Goal: Task Accomplishment & Management: Manage account settings

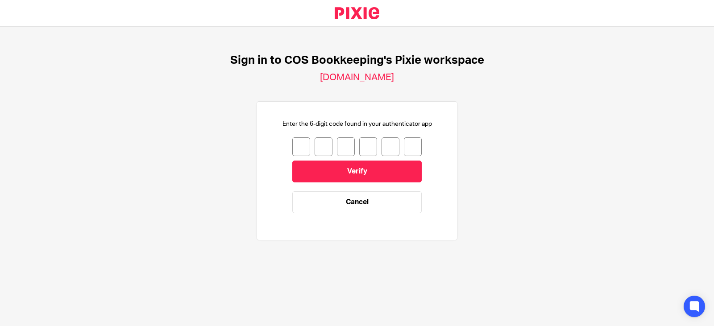
click at [298, 144] on input "number" at bounding box center [301, 146] width 18 height 19
type input "9"
type input "3"
type input "9"
type input "1"
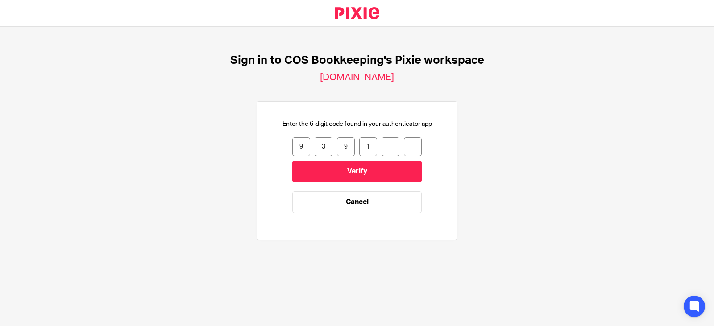
type input "9"
type input "7"
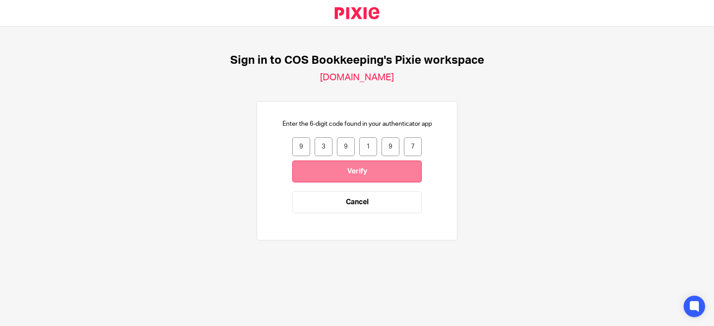
click at [319, 171] on input "Verify" at bounding box center [356, 172] width 129 height 22
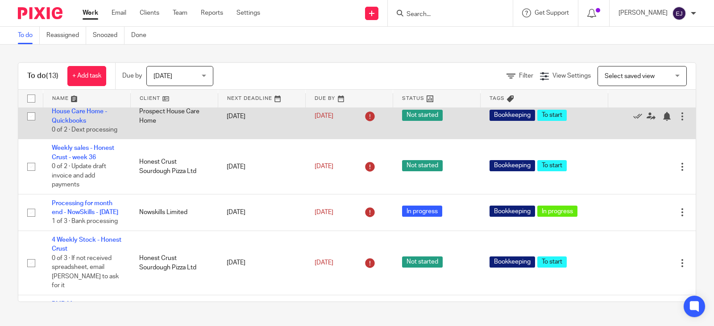
scroll to position [402, 0]
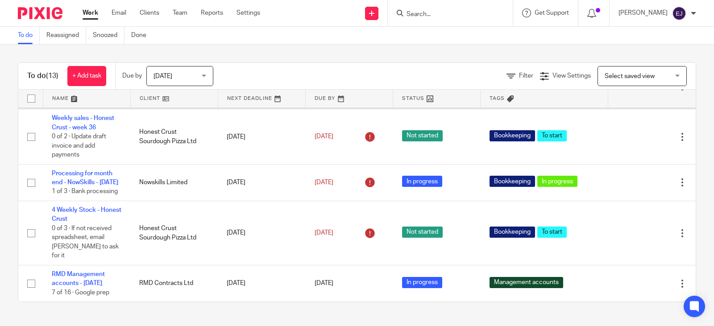
click at [109, 94] on link "Bookkeeping - Prospect House Care Home - Quickbooks" at bounding box center [86, 82] width 68 height 25
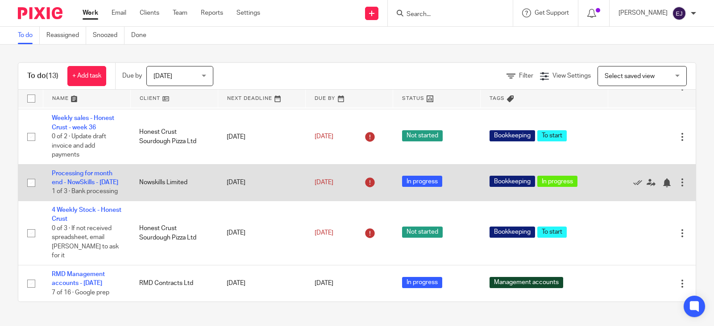
scroll to position [493, 0]
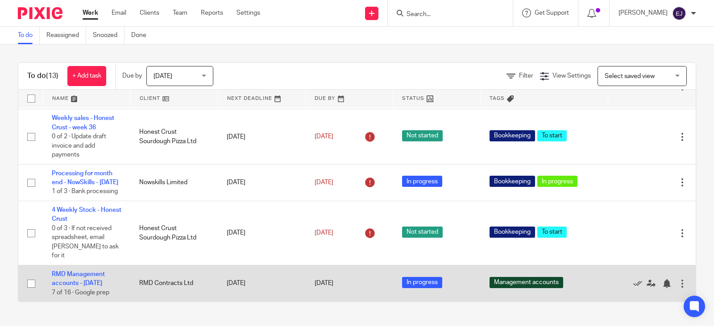
click at [98, 270] on td "RMD Management accounts - August 2025 7 of 16 · Google prep" at bounding box center [86, 283] width 87 height 37
click at [98, 271] on link "RMD Management accounts - August 2025" at bounding box center [78, 278] width 53 height 15
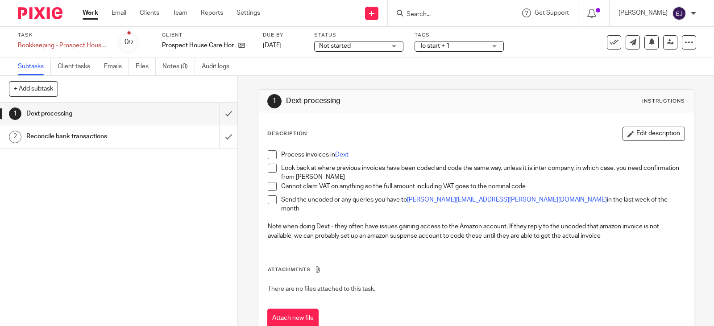
click at [346, 46] on span "Not started" at bounding box center [335, 46] width 32 height 6
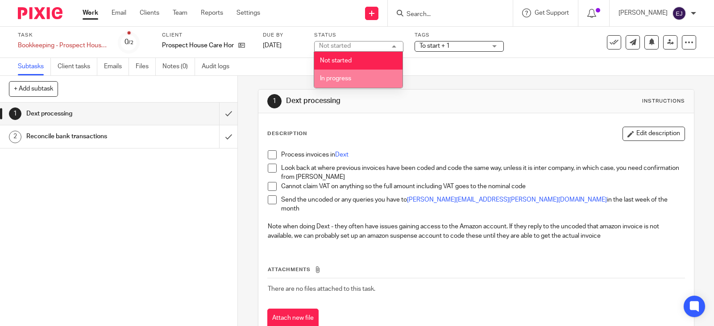
click at [349, 80] on span "In progress" at bounding box center [335, 78] width 31 height 6
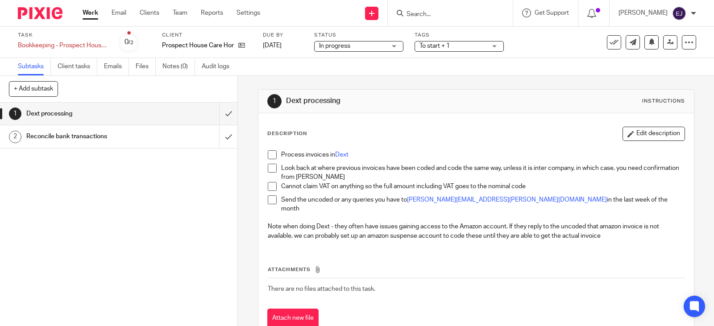
click at [426, 45] on span "To start + 1" at bounding box center [435, 46] width 30 height 6
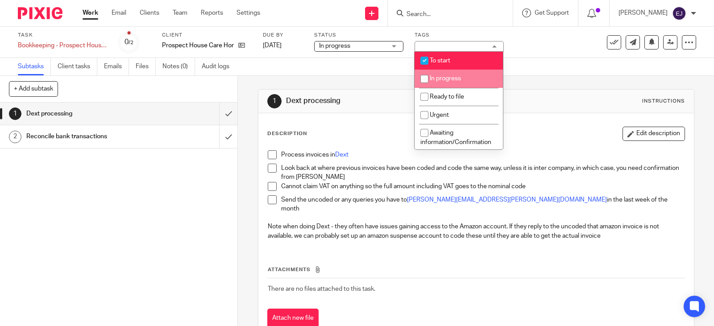
click at [441, 79] on span "In progress" at bounding box center [445, 78] width 31 height 6
checkbox input "true"
click at [442, 62] on span "To start" at bounding box center [440, 61] width 21 height 6
checkbox input "false"
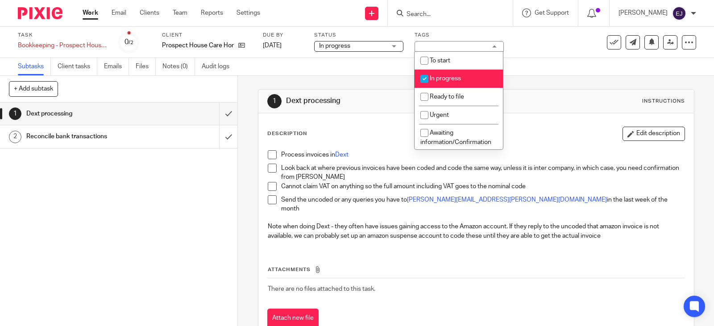
click at [374, 81] on div "1 Dext processing Instructions Description Edit description Process invoices in…" at bounding box center [476, 216] width 437 height 280
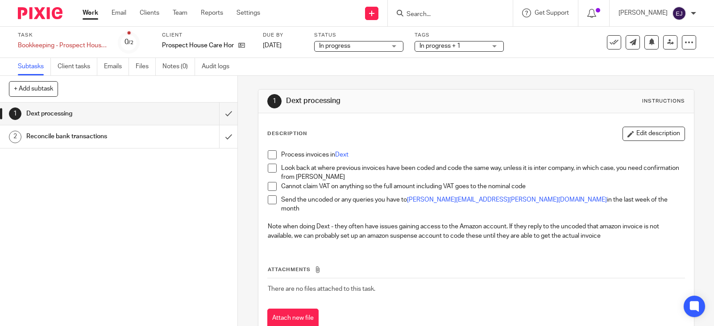
click at [434, 39] on div "Tags In progress + 1 To start In progress Ready to file Urgent Awaiting informa…" at bounding box center [459, 42] width 89 height 21
click at [435, 44] on span "In progress + 1" at bounding box center [440, 46] width 41 height 6
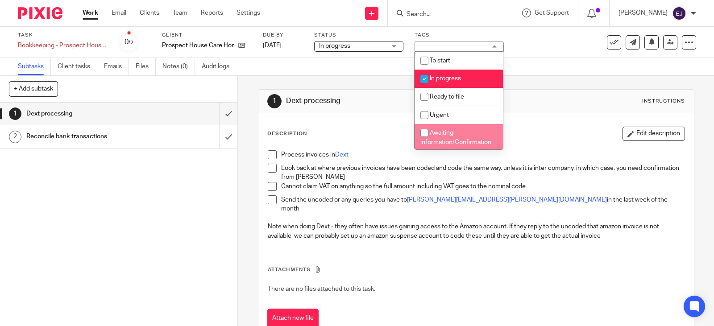
click at [460, 126] on li "Awaiting information/Confirmation" at bounding box center [459, 137] width 88 height 27
checkbox input "true"
click at [390, 112] on div "1 Dext processing Instructions" at bounding box center [476, 102] width 436 height 24
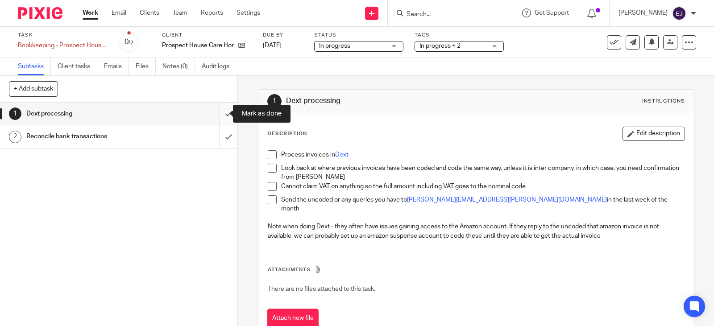
click at [215, 113] on input "submit" at bounding box center [118, 114] width 237 height 22
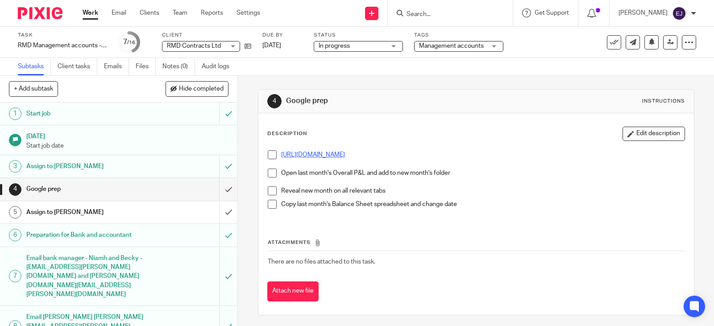
click at [317, 154] on link "https://drive.google.com/drive/folders/1AzArJ9nSWB5MFnGZ850BuMkkZw4X6Vvt?usp=sh…" at bounding box center [313, 155] width 64 height 6
click at [269, 154] on span at bounding box center [272, 154] width 9 height 9
click at [269, 173] on span at bounding box center [272, 173] width 9 height 9
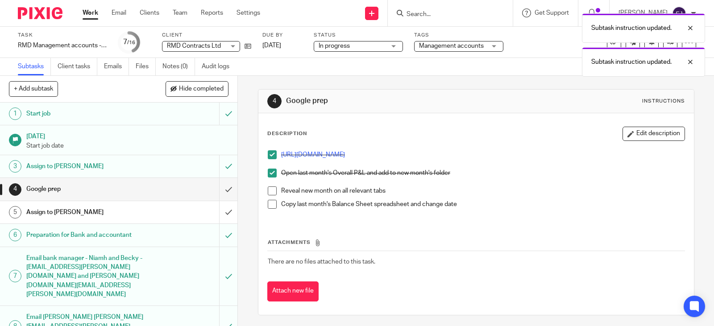
click at [270, 192] on span at bounding box center [272, 191] width 9 height 9
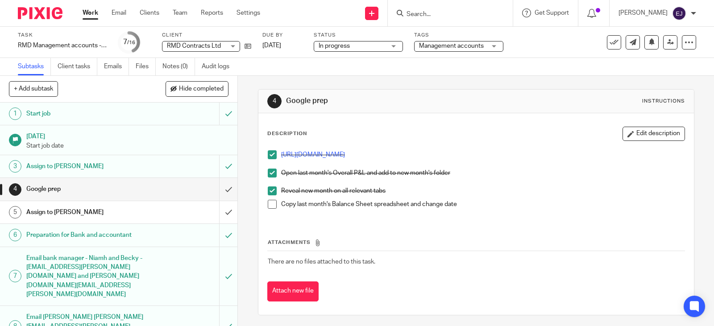
click at [271, 204] on span at bounding box center [272, 204] width 9 height 9
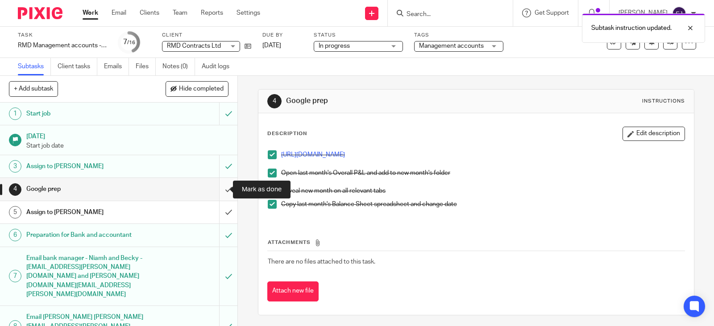
click at [221, 188] on input "submit" at bounding box center [118, 189] width 237 height 22
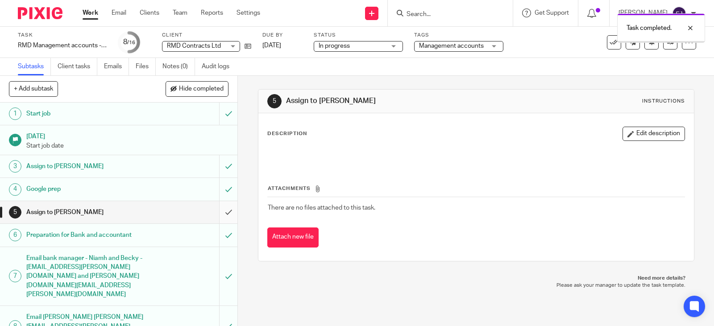
click at [217, 212] on input "submit" at bounding box center [118, 212] width 237 height 22
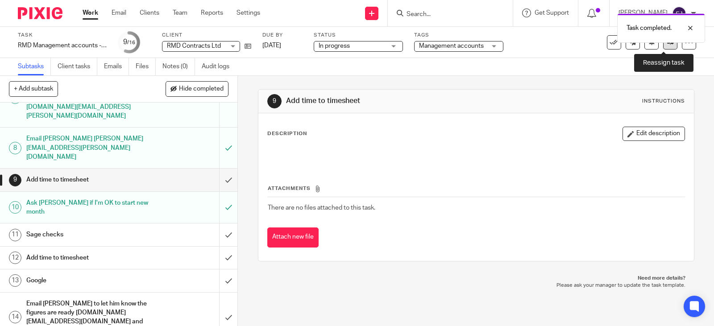
click at [663, 49] on link at bounding box center [670, 42] width 14 height 14
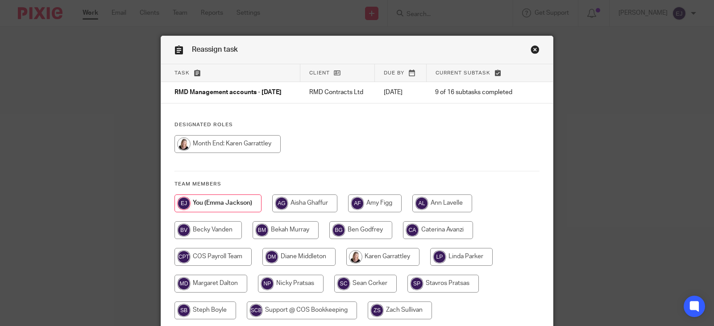
scroll to position [45, 0]
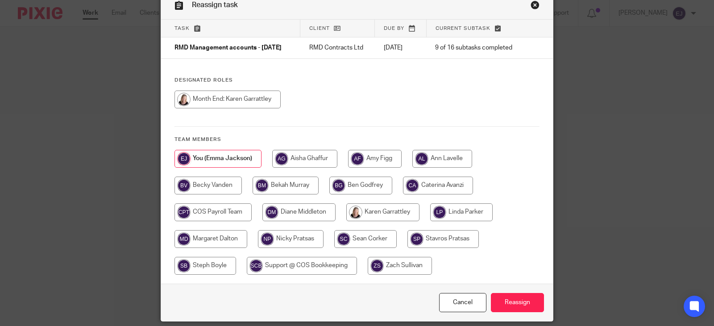
click at [379, 212] on input "radio" at bounding box center [382, 213] width 73 height 18
radio input "true"
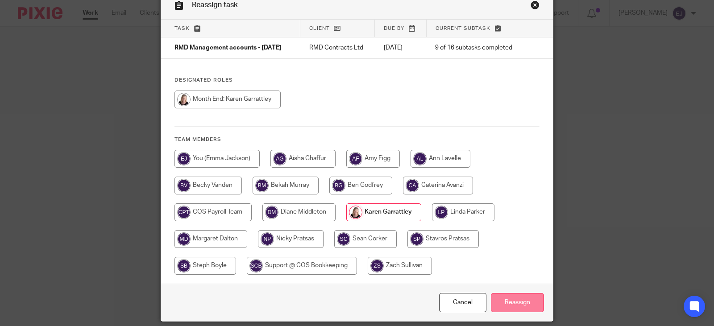
click at [501, 312] on input "Reassign" at bounding box center [517, 302] width 53 height 19
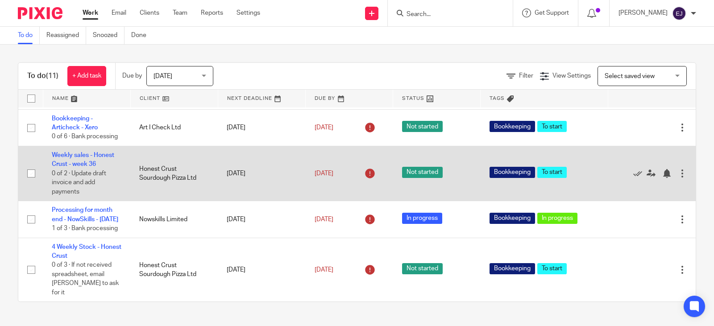
scroll to position [267, 0]
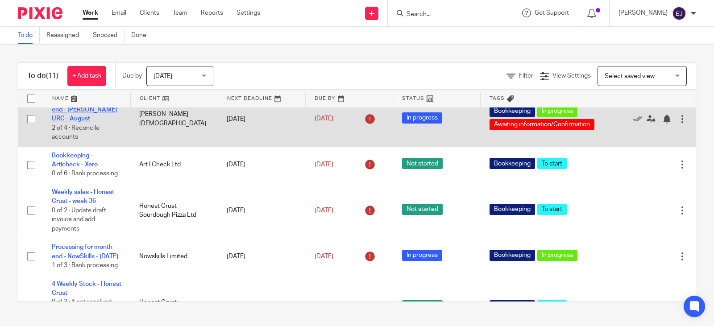
click at [106, 122] on link "Processing at month end - [PERSON_NAME] URC - August" at bounding box center [84, 110] width 65 height 25
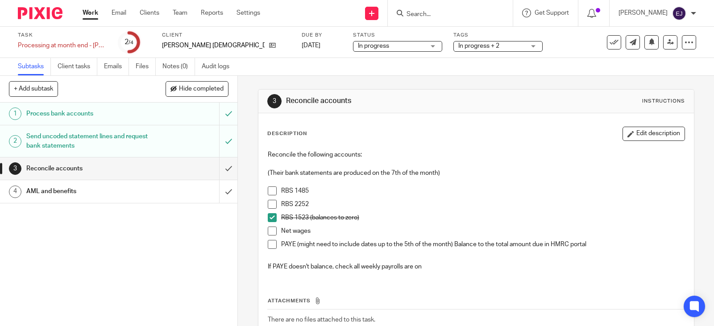
click at [270, 185] on p at bounding box center [476, 182] width 417 height 9
click at [271, 191] on span at bounding box center [272, 191] width 9 height 9
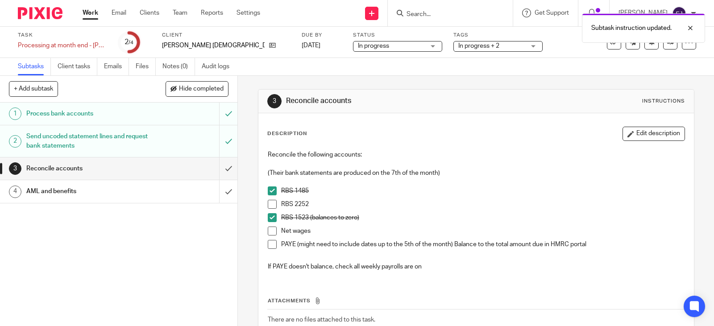
click at [268, 205] on span at bounding box center [272, 204] width 9 height 9
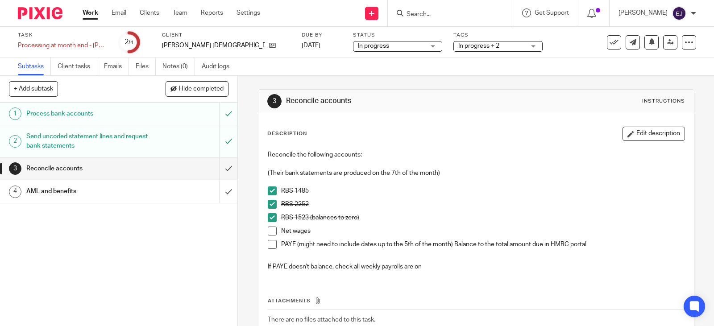
click at [89, 14] on link "Work" at bounding box center [91, 12] width 16 height 9
